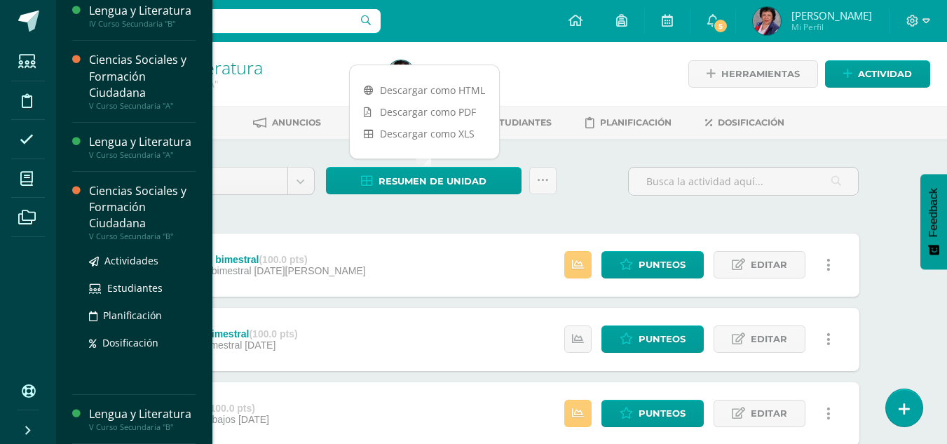
scroll to position [210, 0]
click at [141, 254] on span "Actividades" at bounding box center [131, 260] width 54 height 13
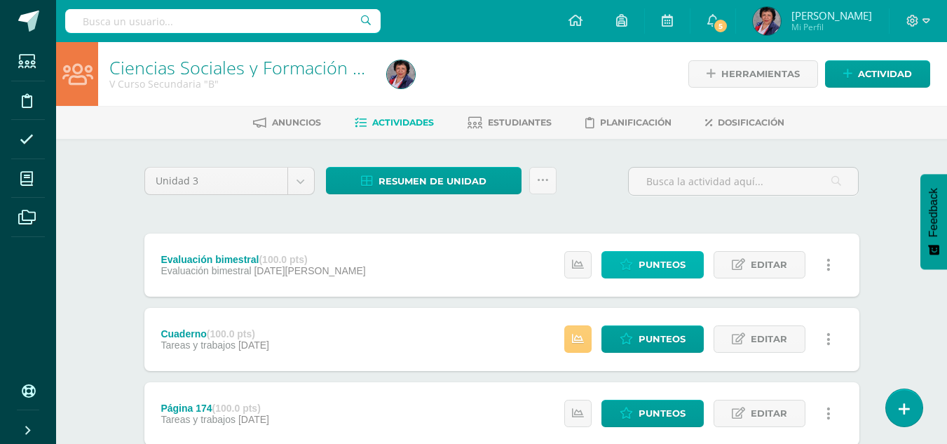
click at [663, 259] on span "Punteos" at bounding box center [661, 265] width 47 height 26
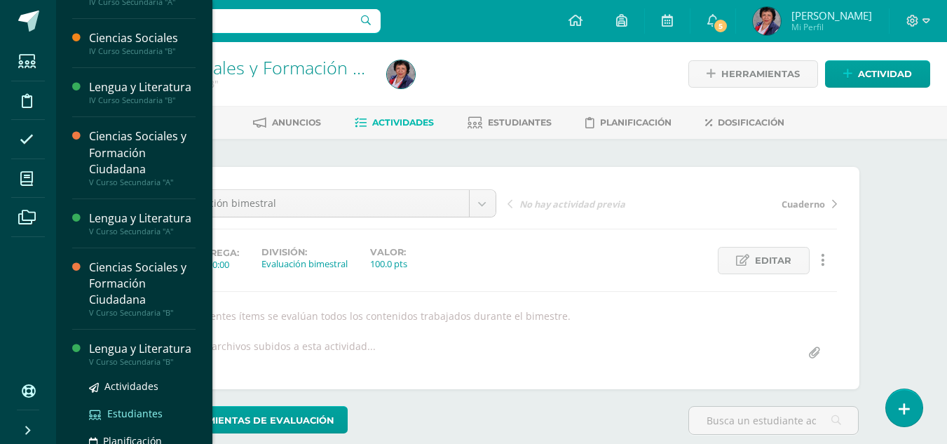
scroll to position [140, 0]
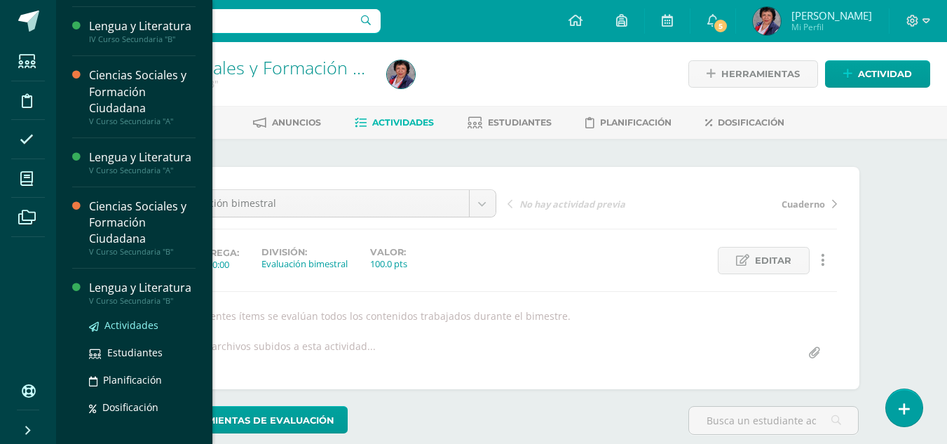
click at [137, 331] on span "Actividades" at bounding box center [131, 324] width 54 height 13
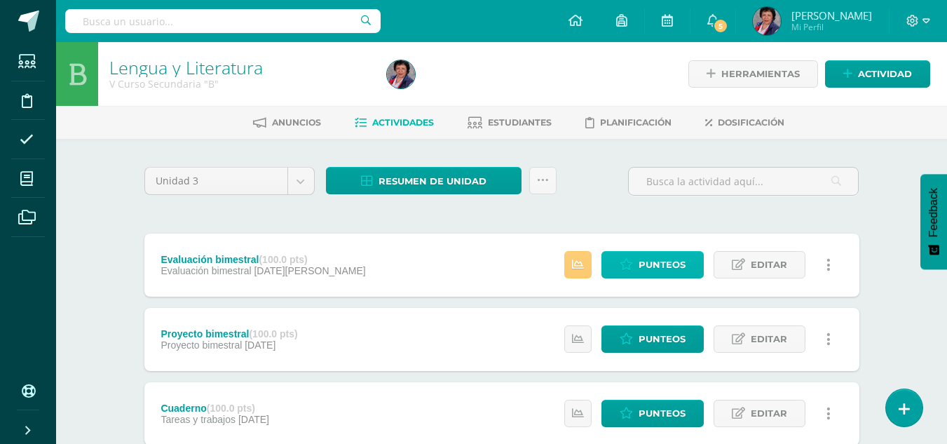
click at [648, 258] on span "Punteos" at bounding box center [661, 265] width 47 height 26
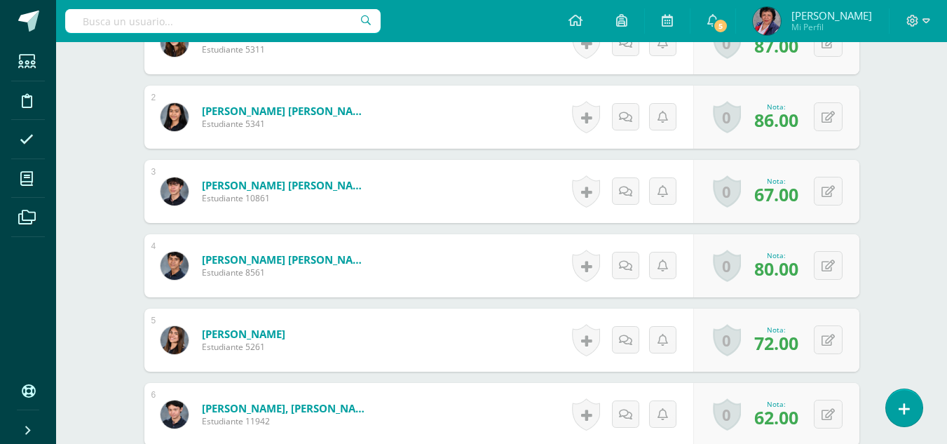
scroll to position [490, 0]
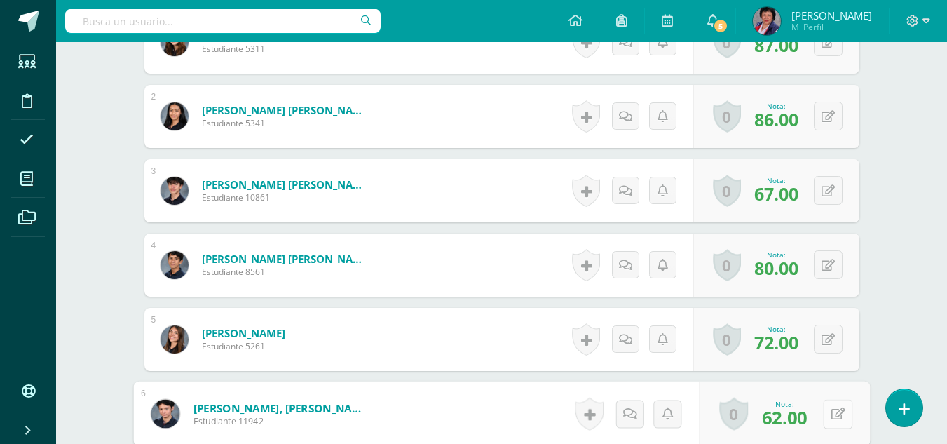
click at [829, 411] on button at bounding box center [837, 413] width 29 height 29
type input "64"
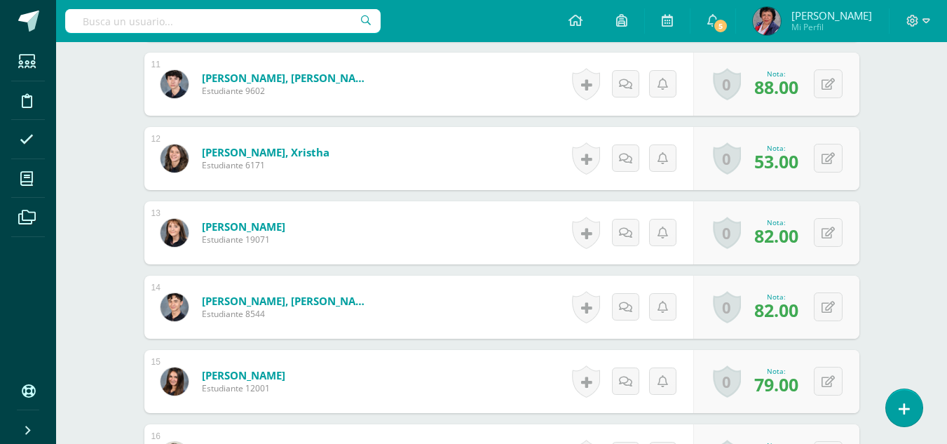
scroll to position [1191, 0]
click at [830, 304] on icon at bounding box center [827, 307] width 13 height 12
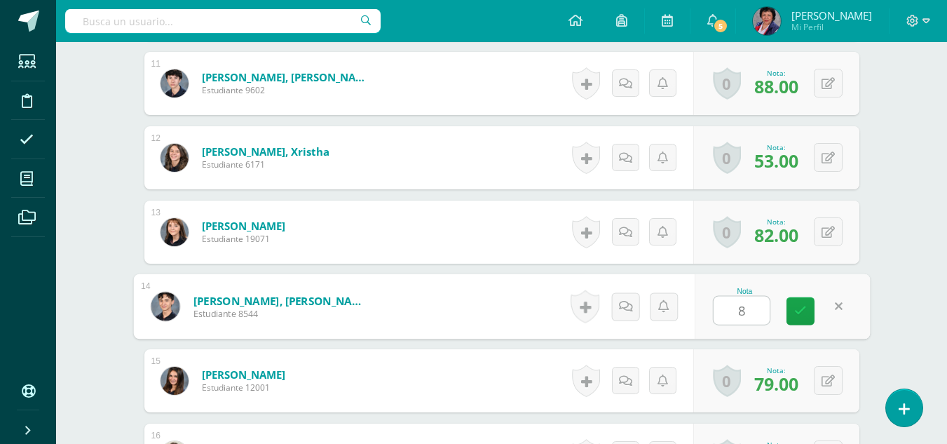
type input "84"
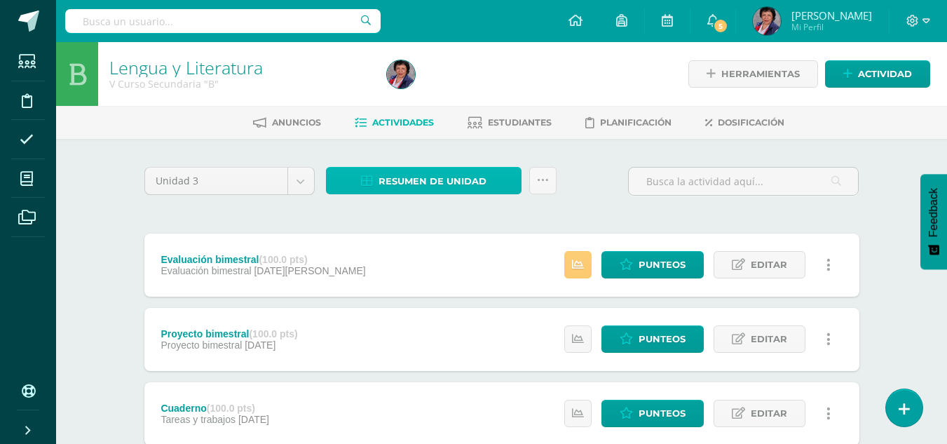
click at [380, 184] on span "Resumen de unidad" at bounding box center [432, 181] width 108 height 26
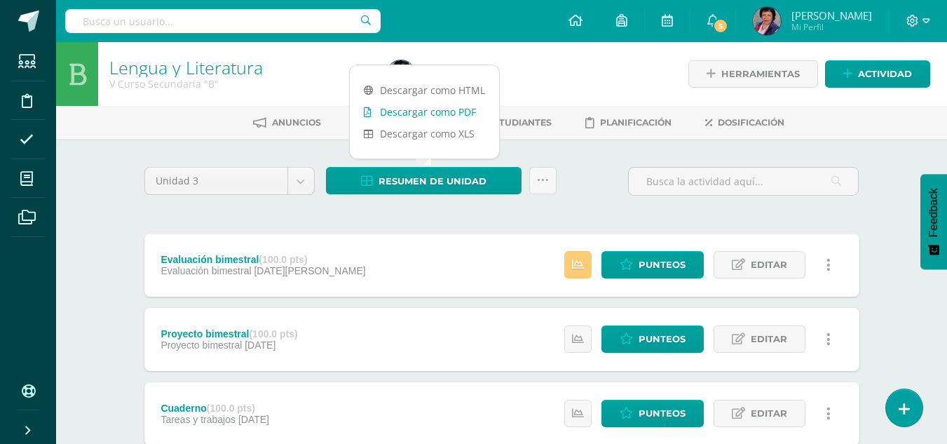
click at [395, 111] on link "Descargar como PDF" at bounding box center [424, 112] width 149 height 22
click at [928, 21] on icon at bounding box center [926, 20] width 8 height 5
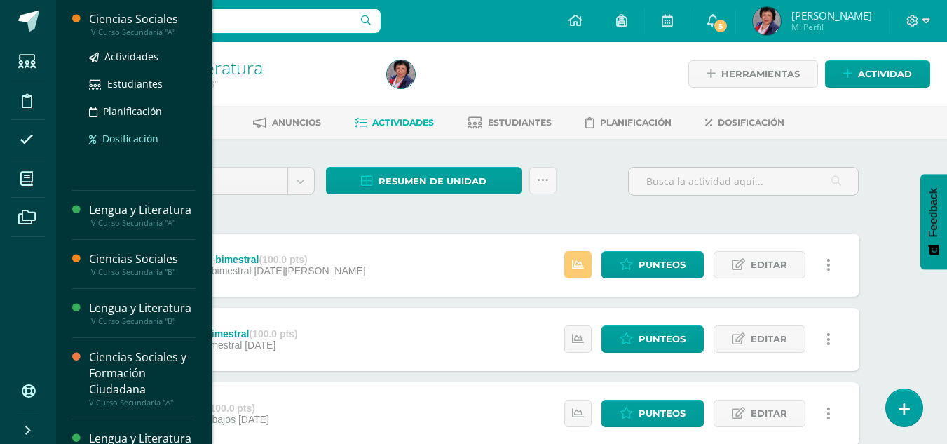
click at [141, 139] on span "Dosificación" at bounding box center [130, 138] width 56 height 13
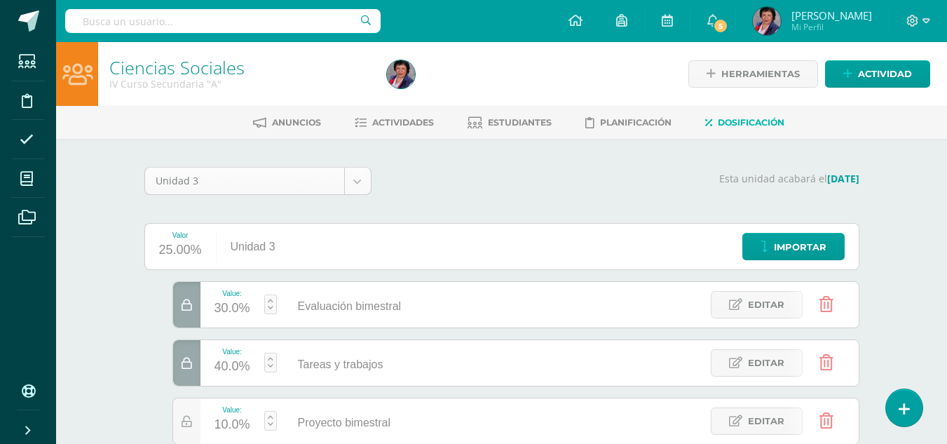
click at [357, 182] on body "Estudiantes Disciplina Asistencia Mis cursos Archivos Soporte Centro de ayuda Ú…" at bounding box center [473, 314] width 947 height 629
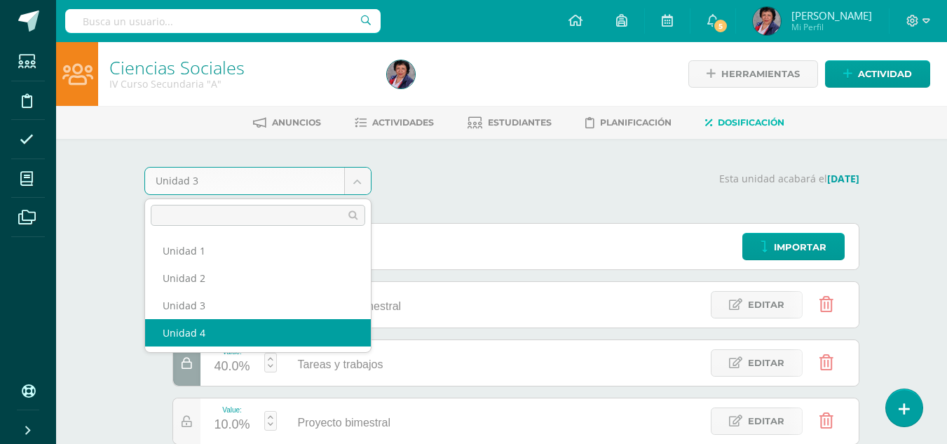
select select "Unidad 4"
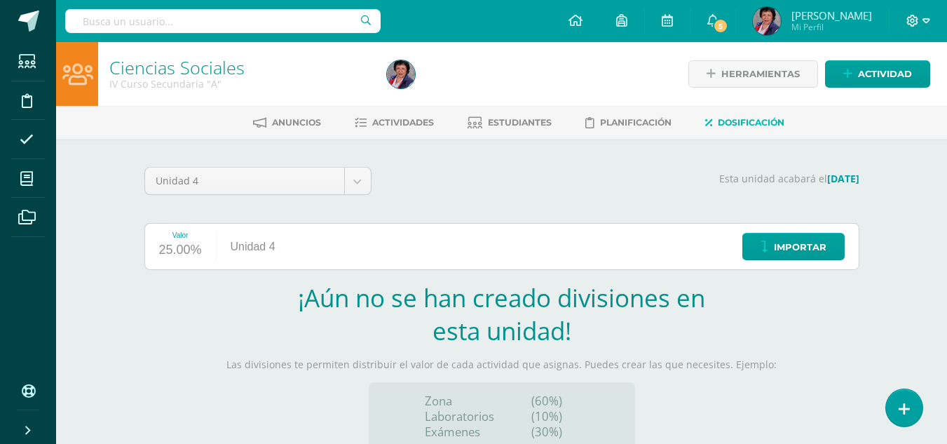
click at [924, 19] on icon at bounding box center [926, 20] width 8 height 5
click at [906, 95] on span "Cerrar sesión" at bounding box center [881, 95] width 63 height 13
